Goal: Information Seeking & Learning: Check status

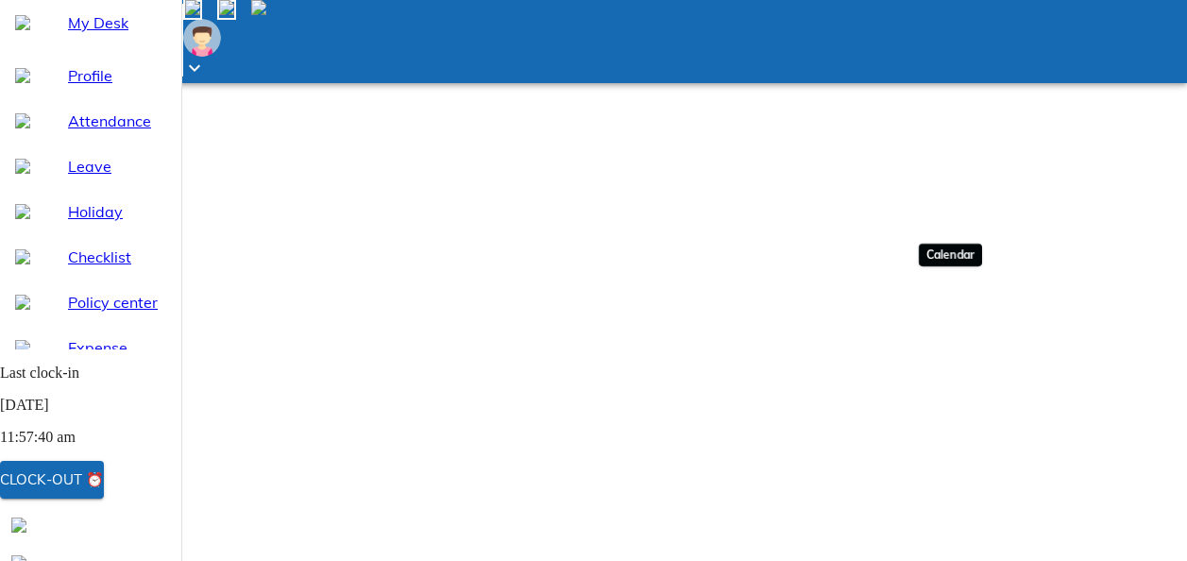
click at [202, 20] on span at bounding box center [192, 10] width 19 height 20
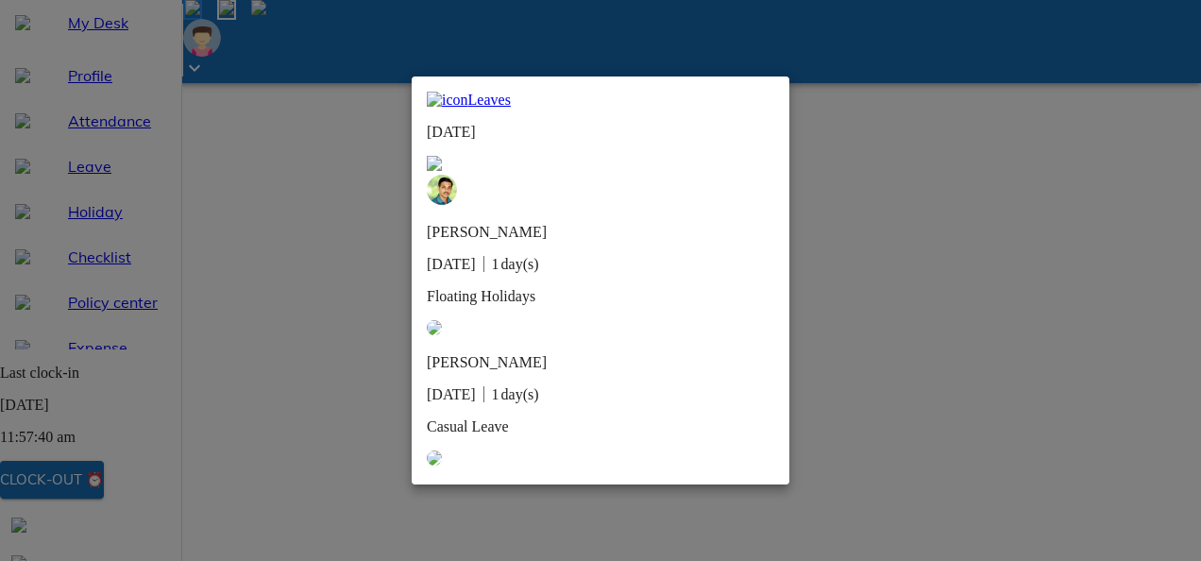
click at [442, 156] on img at bounding box center [434, 163] width 15 height 15
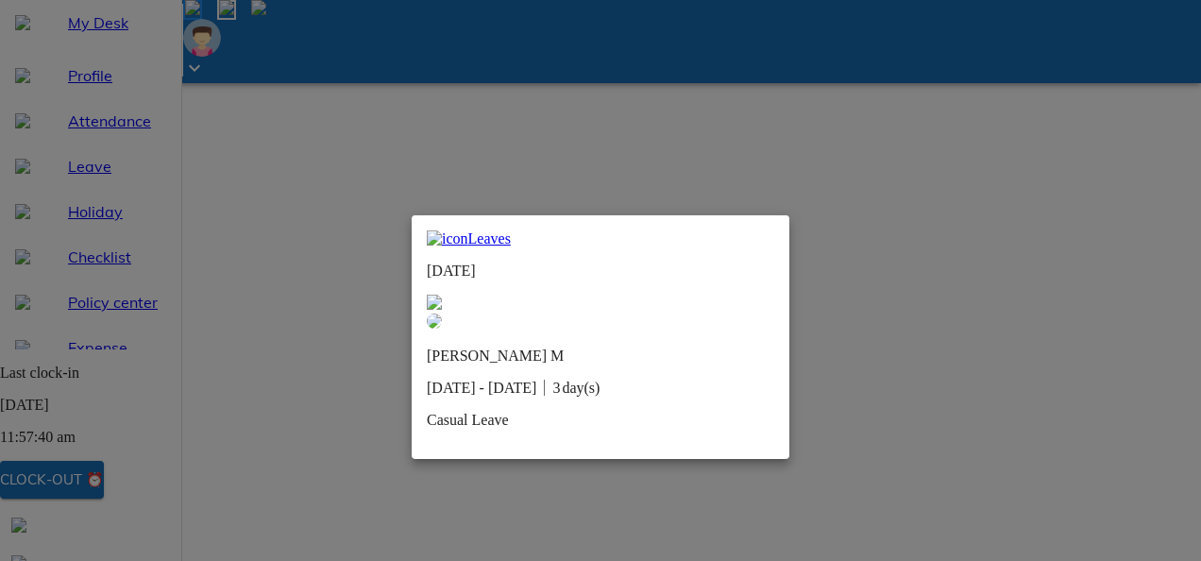
click at [442, 295] on img at bounding box center [434, 302] width 15 height 15
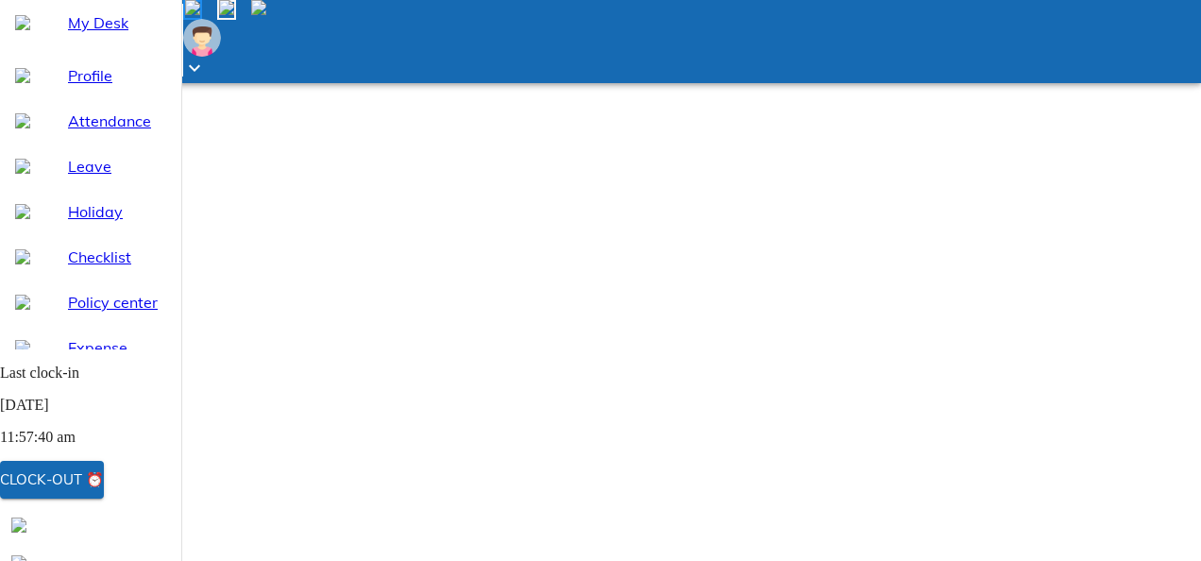
scroll to position [283, 0]
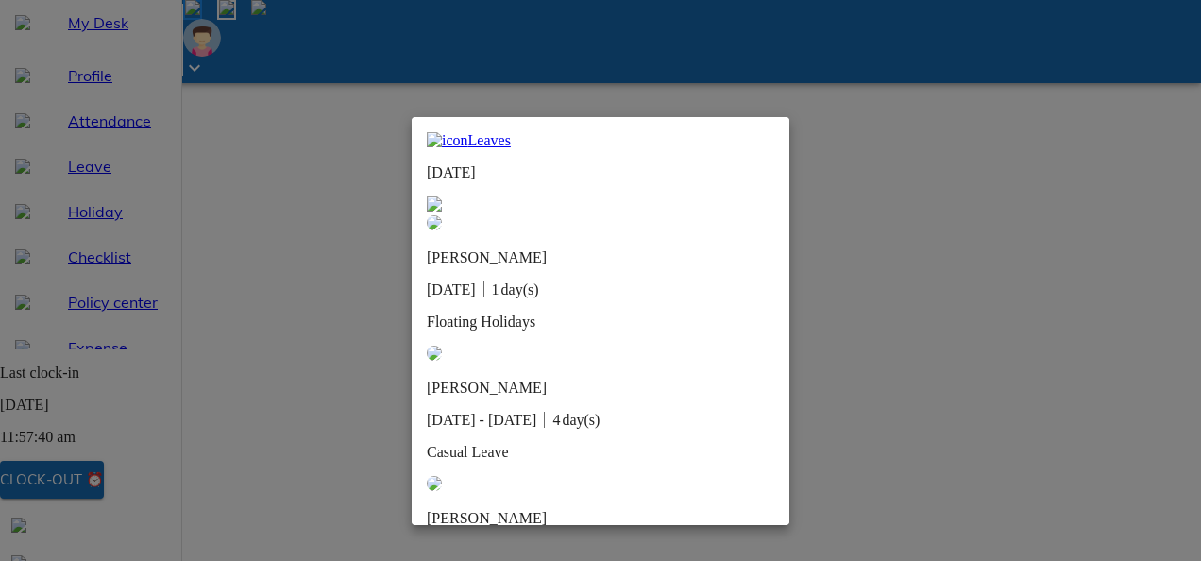
click at [442, 196] on img at bounding box center [434, 203] width 15 height 15
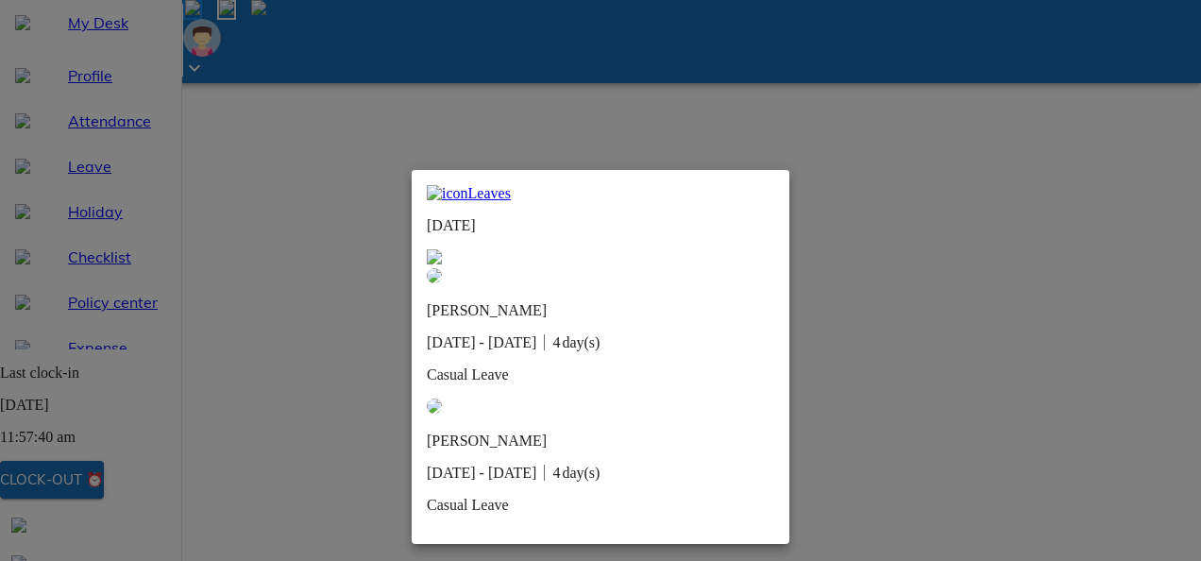
click at [442, 249] on img at bounding box center [434, 256] width 15 height 15
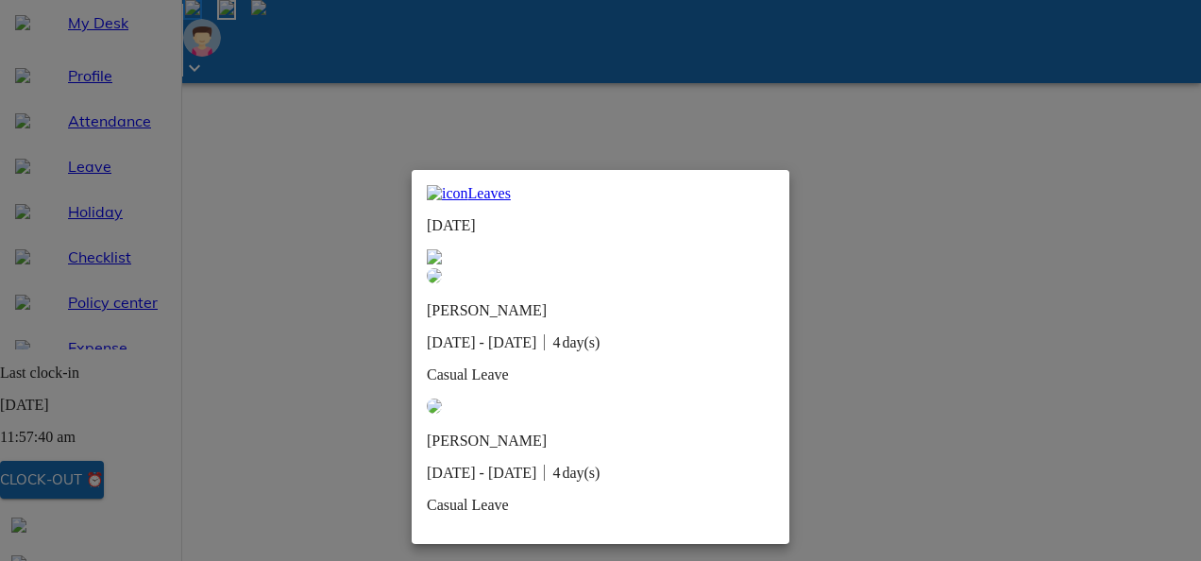
click at [442, 249] on img at bounding box center [434, 256] width 15 height 15
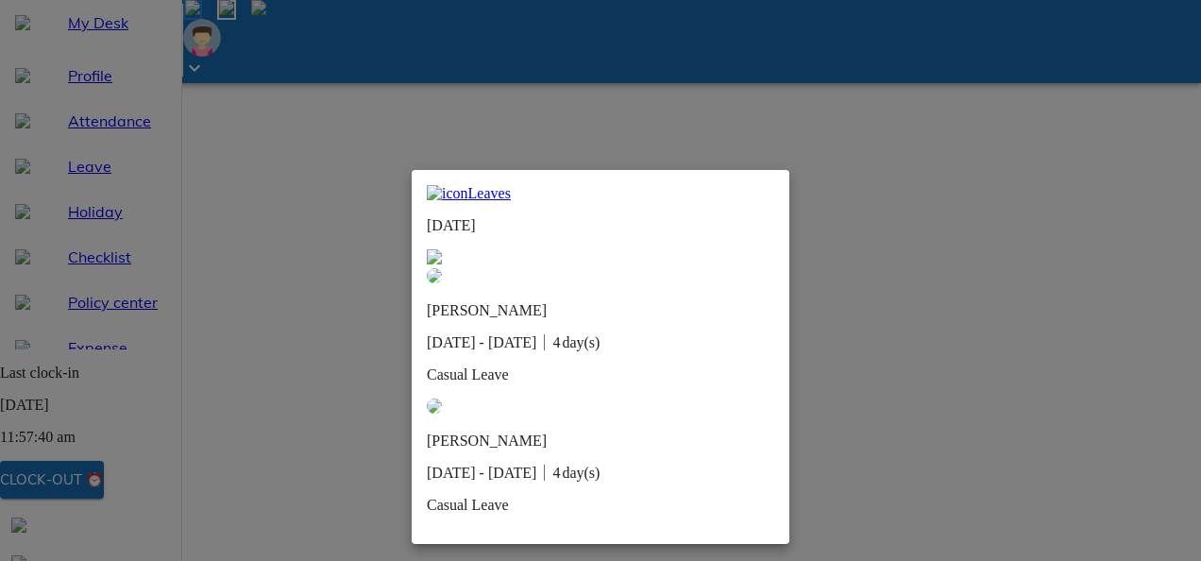
click at [442, 249] on img at bounding box center [434, 256] width 15 height 15
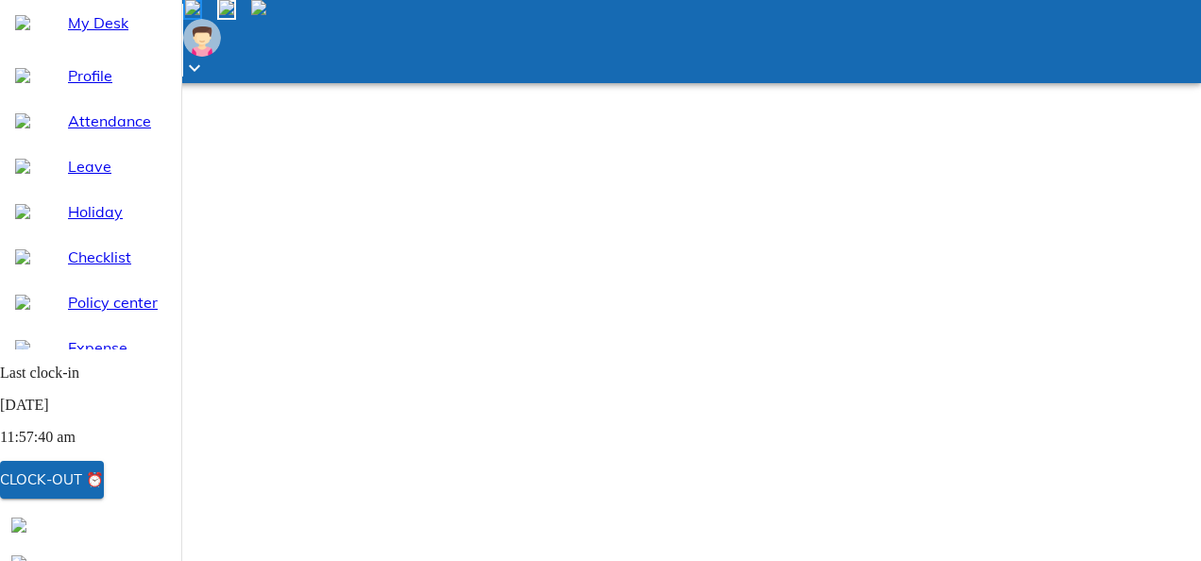
scroll to position [94, 0]
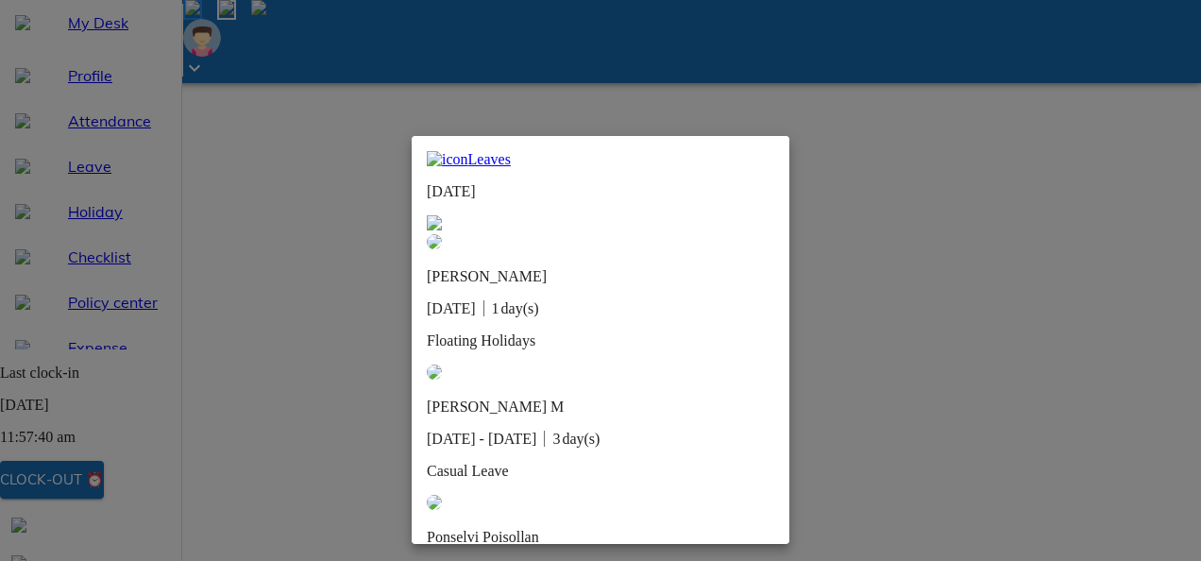
click at [442, 215] on img at bounding box center [434, 222] width 15 height 15
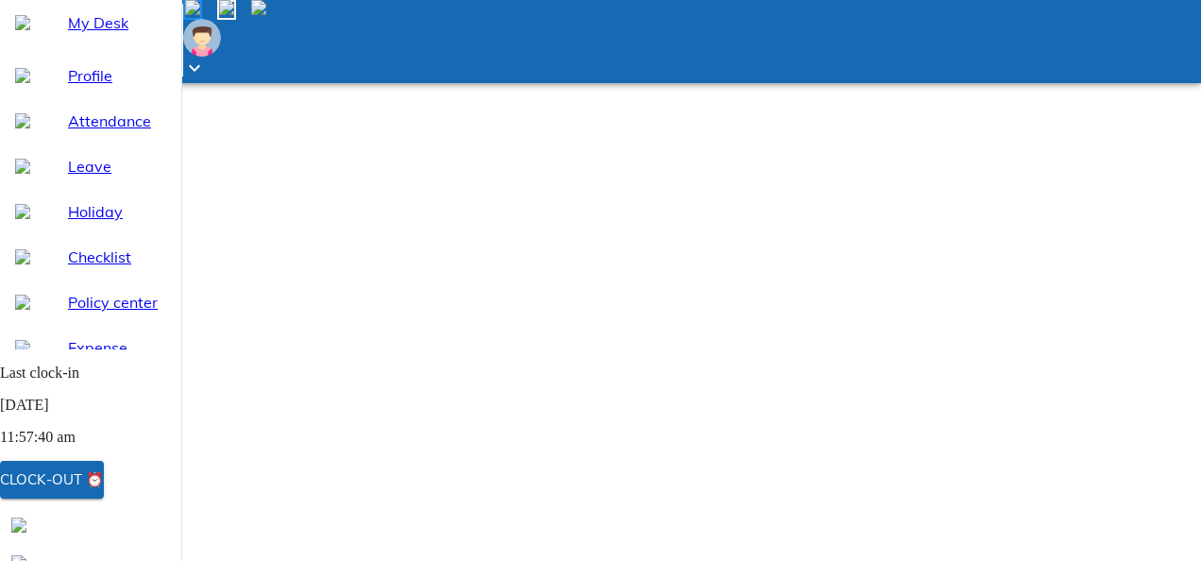
scroll to position [0, 0]
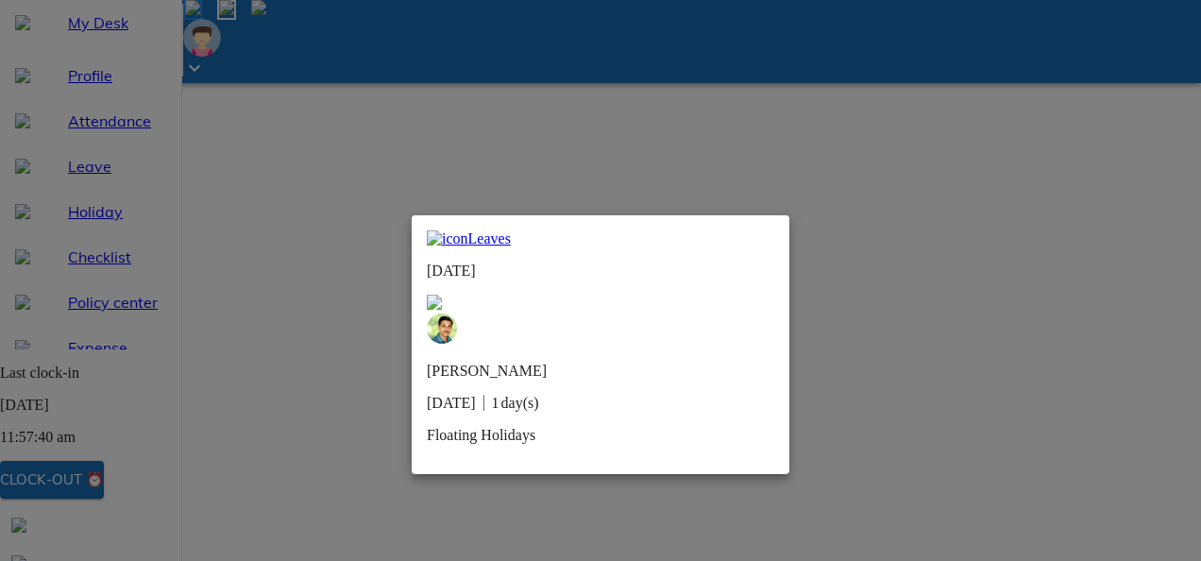
click at [442, 295] on img at bounding box center [434, 302] width 15 height 15
